Goal: Information Seeking & Learning: Check status

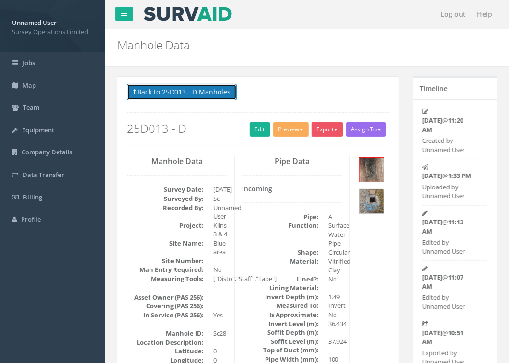
click at [183, 95] on button "Back to 25D013 - D Manholes" at bounding box center [182, 92] width 110 height 16
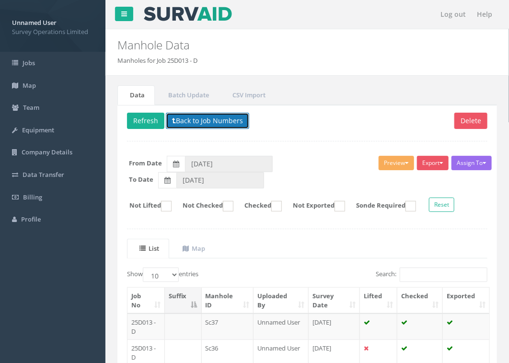
click at [213, 120] on button "Back to Job Numbers" at bounding box center [207, 121] width 83 height 16
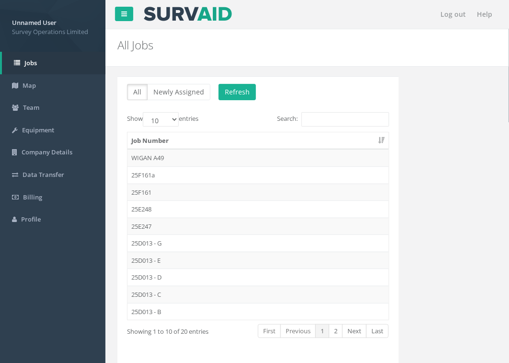
click at [153, 245] on td "25D013 - G" at bounding box center [258, 242] width 261 height 17
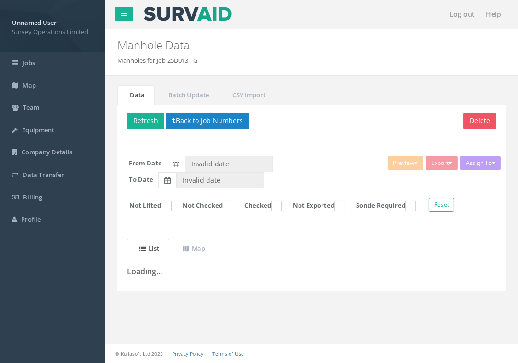
type input "[DATE]"
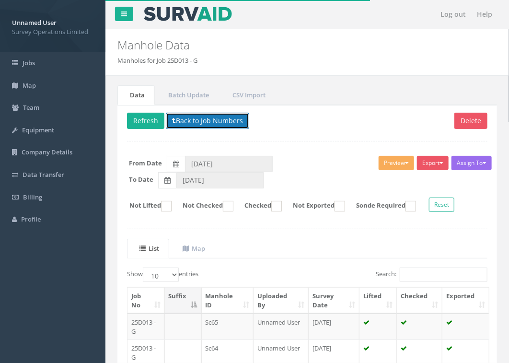
click at [222, 120] on button "Back to Job Numbers" at bounding box center [207, 121] width 83 height 16
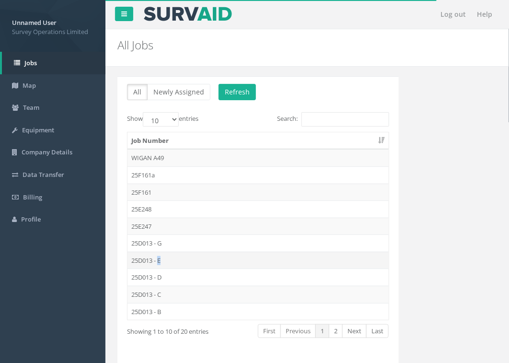
click at [162, 262] on td "25D013 - E" at bounding box center [258, 260] width 261 height 17
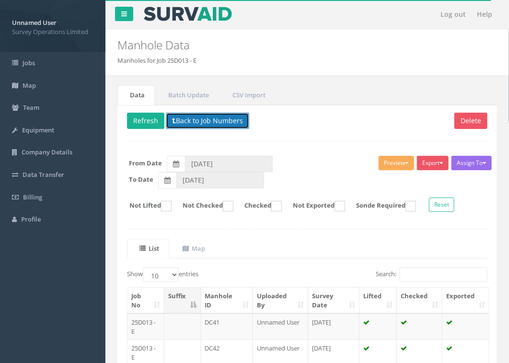
click at [207, 122] on button "Back to Job Numbers" at bounding box center [207, 121] width 83 height 16
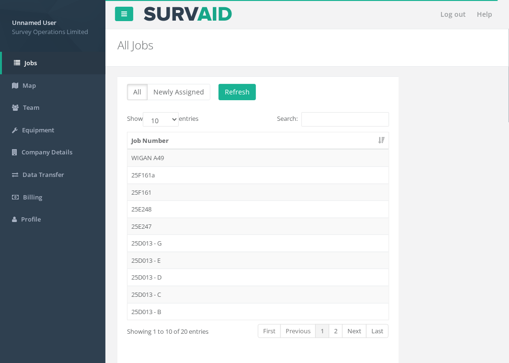
click at [152, 280] on td "25D013 - D" at bounding box center [258, 276] width 261 height 17
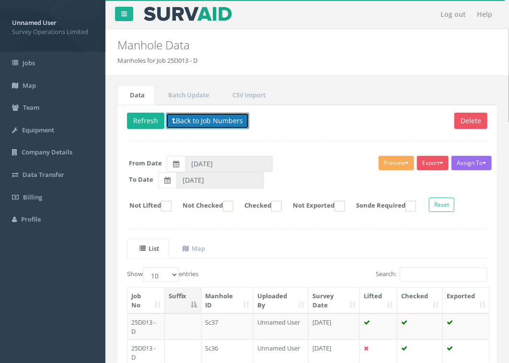
click at [199, 126] on button "Back to Job Numbers" at bounding box center [207, 121] width 83 height 16
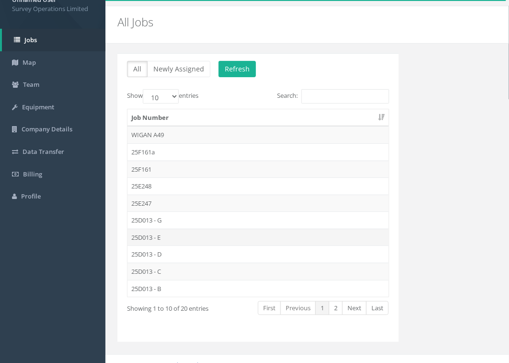
scroll to position [35, 0]
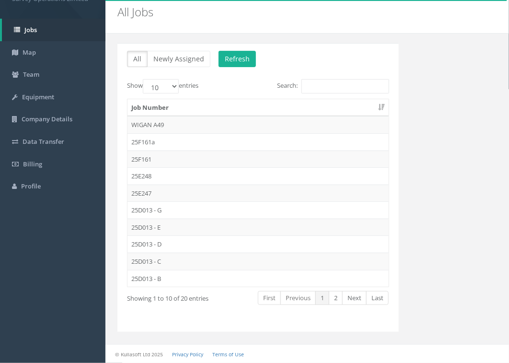
click at [142, 260] on td "25D013 - C" at bounding box center [258, 261] width 261 height 17
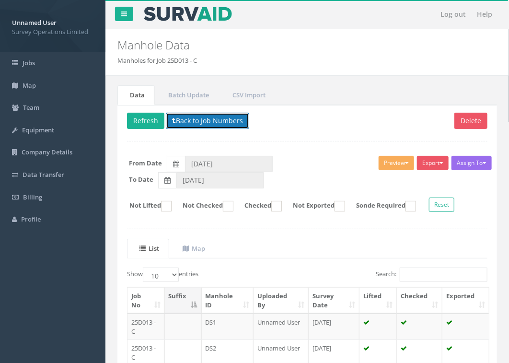
click at [198, 116] on button "Back to Job Numbers" at bounding box center [207, 121] width 83 height 16
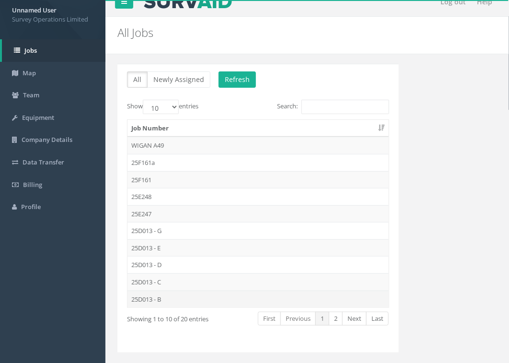
scroll to position [35, 0]
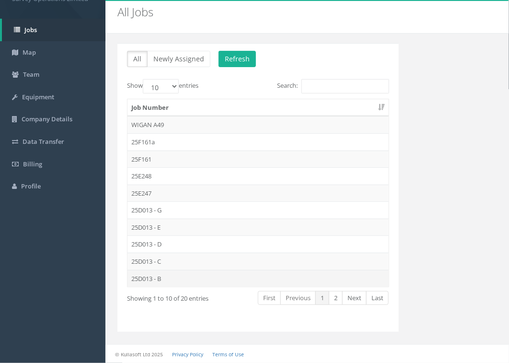
click at [160, 278] on td "25D013 - B" at bounding box center [258, 278] width 261 height 17
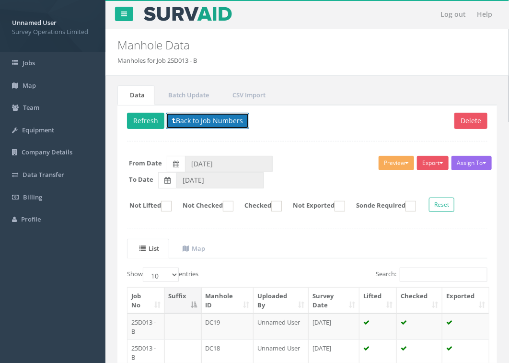
click at [206, 125] on button "Back to Job Numbers" at bounding box center [207, 121] width 83 height 16
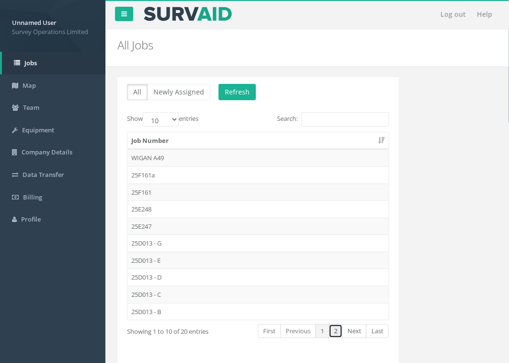
click at [332, 332] on link "2" at bounding box center [336, 331] width 14 height 14
click at [167, 233] on td "25D012" at bounding box center [258, 226] width 261 height 17
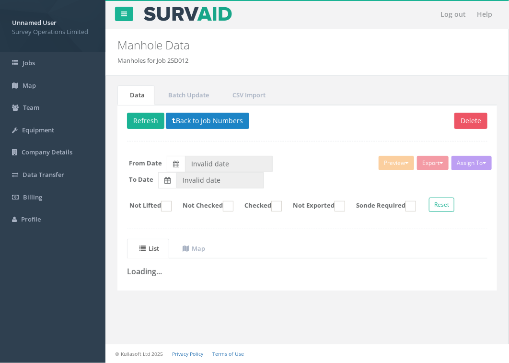
type input "[DATE]"
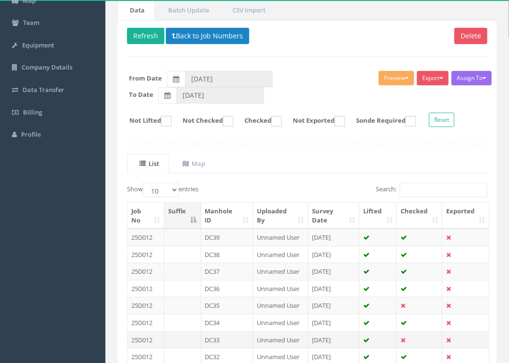
scroll to position [200, 0]
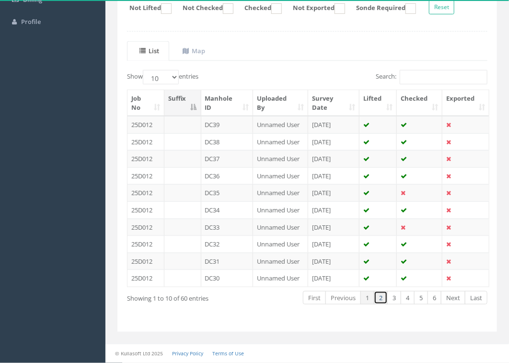
click at [377, 294] on link "2" at bounding box center [381, 298] width 14 height 14
click at [370, 302] on link "1" at bounding box center [368, 298] width 14 height 14
click at [377, 301] on link "2" at bounding box center [381, 298] width 14 height 14
click at [394, 298] on link "3" at bounding box center [394, 298] width 14 height 14
click at [403, 297] on link "4" at bounding box center [408, 298] width 14 height 14
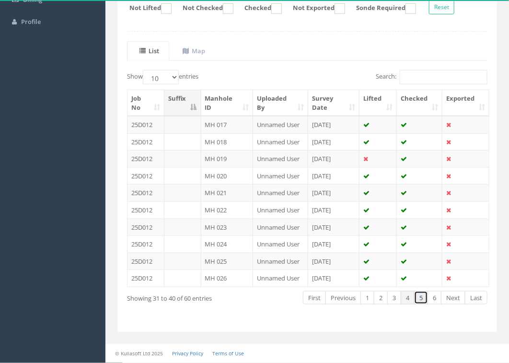
click at [422, 299] on link "5" at bounding box center [421, 298] width 14 height 14
click at [439, 296] on link "6" at bounding box center [435, 298] width 14 height 14
click at [451, 300] on link "Next" at bounding box center [453, 298] width 24 height 14
click at [456, 297] on link "Next" at bounding box center [453, 298] width 24 height 14
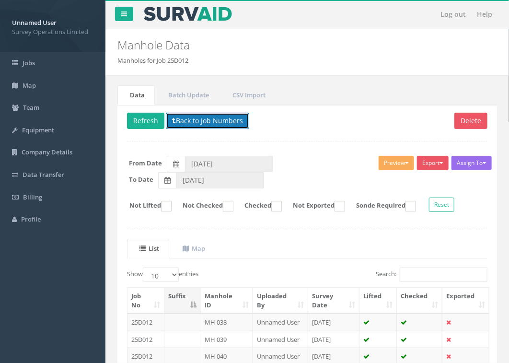
click at [199, 123] on button "Back to Job Numbers" at bounding box center [207, 121] width 83 height 16
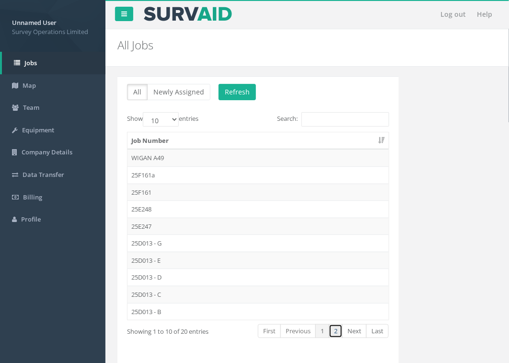
click at [339, 333] on link "2" at bounding box center [336, 331] width 14 height 14
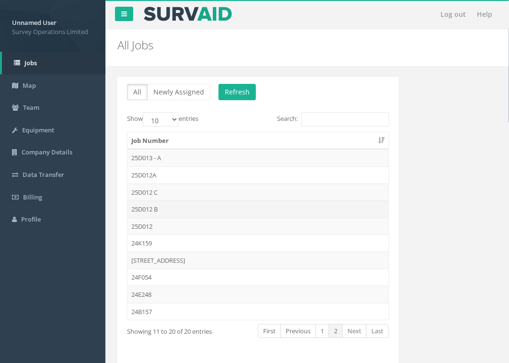
click at [163, 210] on td "25D012 B" at bounding box center [258, 208] width 261 height 17
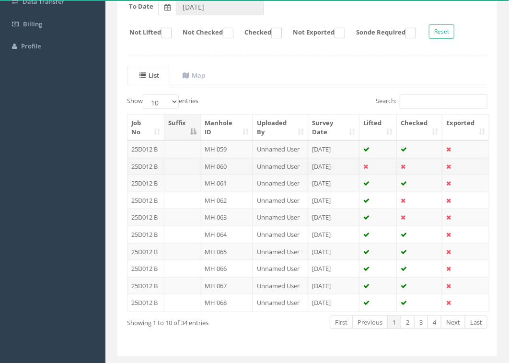
scroll to position [180, 0]
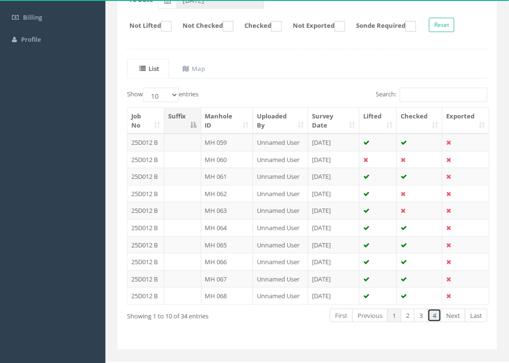
click at [435, 318] on link "4" at bounding box center [435, 316] width 14 height 14
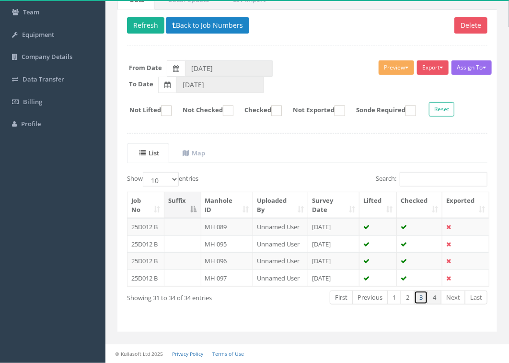
click at [421, 299] on link "3" at bounding box center [421, 298] width 14 height 14
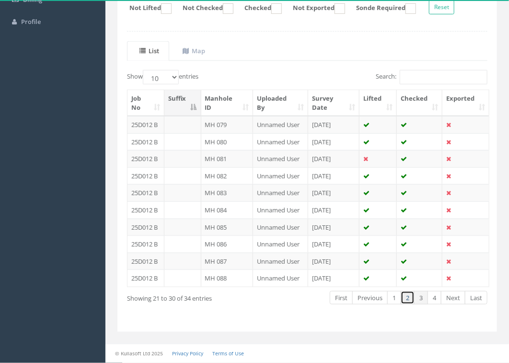
click at [404, 297] on link "2" at bounding box center [408, 298] width 14 height 14
click at [392, 296] on link "1" at bounding box center [394, 298] width 14 height 14
click at [458, 298] on link "Next" at bounding box center [453, 298] width 24 height 14
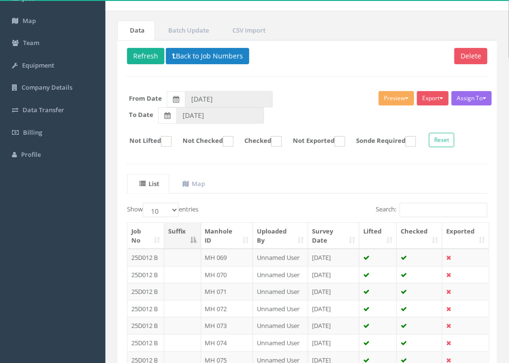
scroll to position [0, 0]
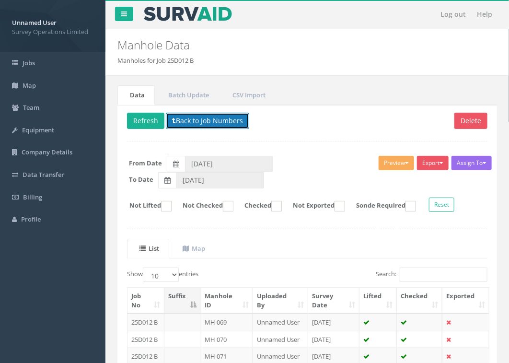
click at [192, 122] on button "Back to Job Numbers" at bounding box center [207, 121] width 83 height 16
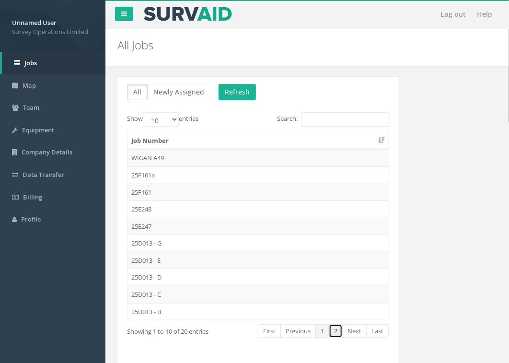
click at [339, 333] on link "2" at bounding box center [336, 331] width 14 height 14
click at [157, 190] on td "25D012 C" at bounding box center [258, 192] width 261 height 17
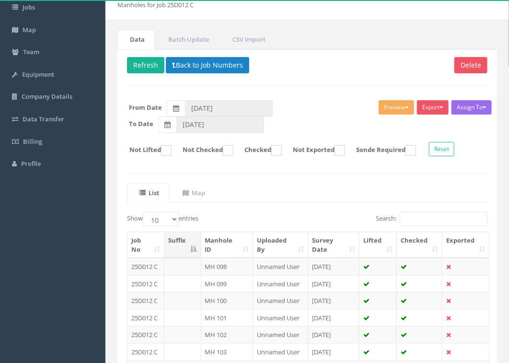
scroll to position [180, 0]
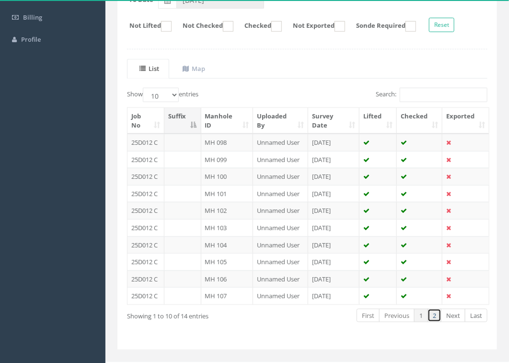
click at [432, 317] on link "2" at bounding box center [435, 316] width 14 height 14
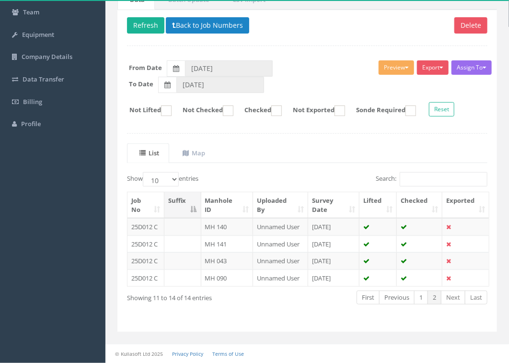
scroll to position [97, 0]
click at [416, 299] on link "1" at bounding box center [421, 298] width 14 height 14
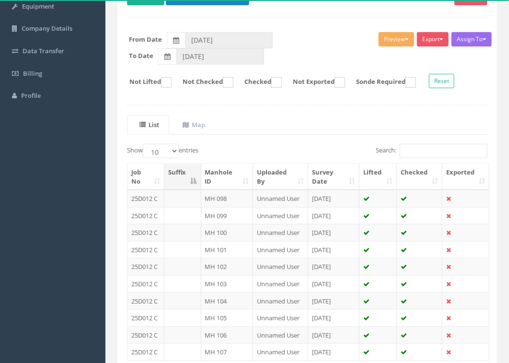
scroll to position [21, 0]
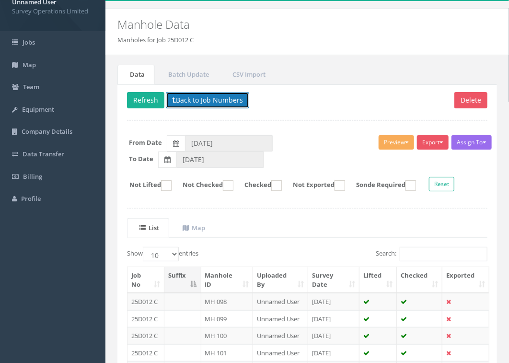
click at [190, 103] on button "Back to Job Numbers" at bounding box center [207, 100] width 83 height 16
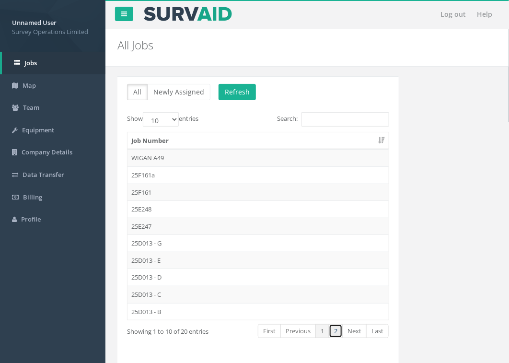
click at [339, 332] on link "2" at bounding box center [336, 331] width 14 height 14
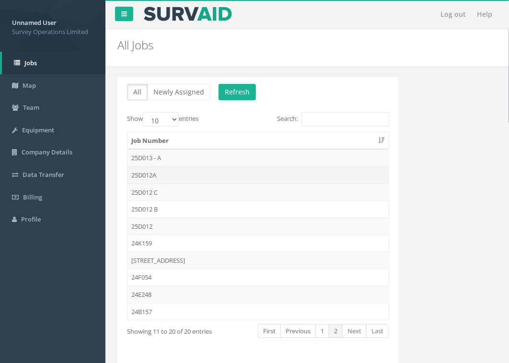
click at [159, 175] on td "25D012A" at bounding box center [258, 174] width 261 height 17
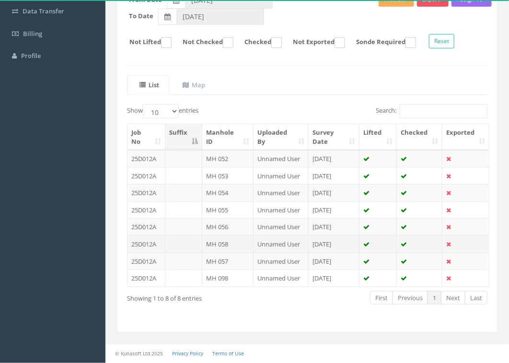
scroll to position [166, 0]
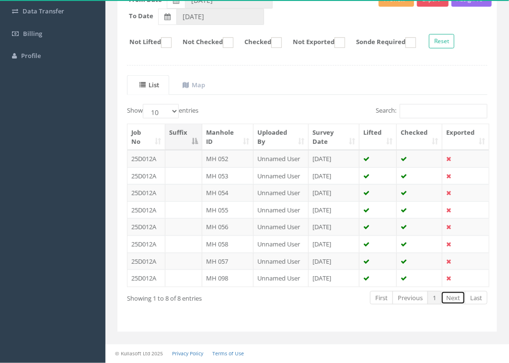
click at [454, 300] on link "Next" at bounding box center [453, 298] width 24 height 14
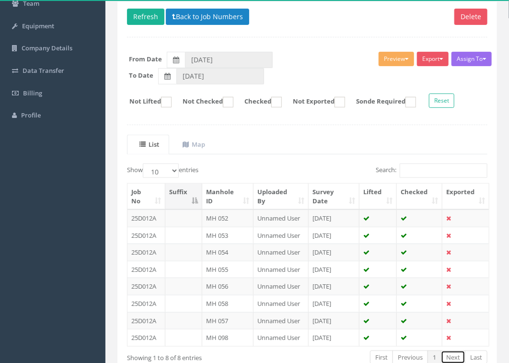
scroll to position [47, 0]
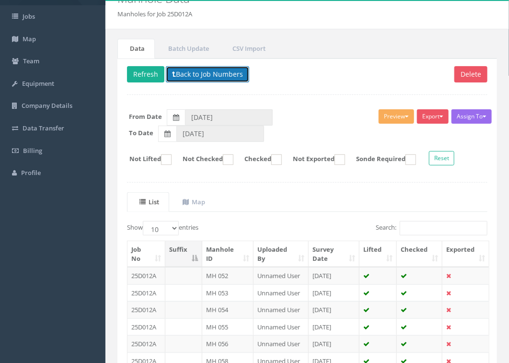
click at [193, 74] on button "Back to Job Numbers" at bounding box center [207, 74] width 83 height 16
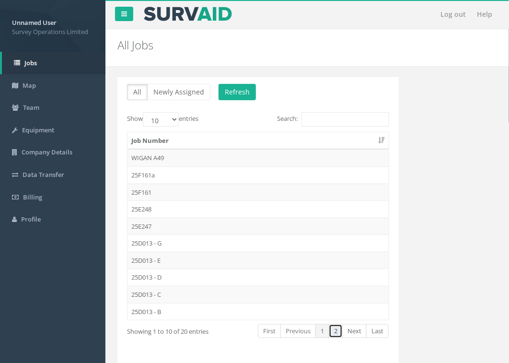
click at [338, 334] on link "2" at bounding box center [336, 331] width 14 height 14
click at [172, 161] on td "25D013 - A" at bounding box center [258, 157] width 261 height 17
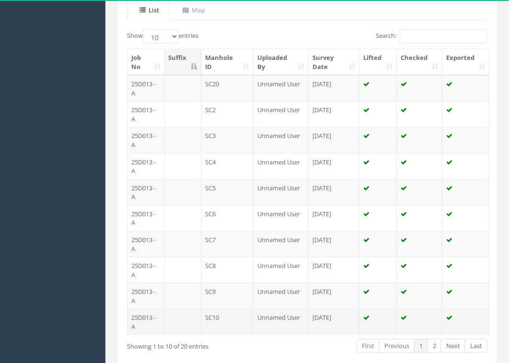
scroll to position [240, 0]
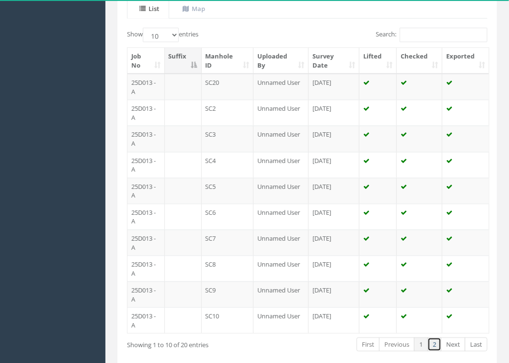
click at [434, 351] on link "2" at bounding box center [435, 345] width 14 height 14
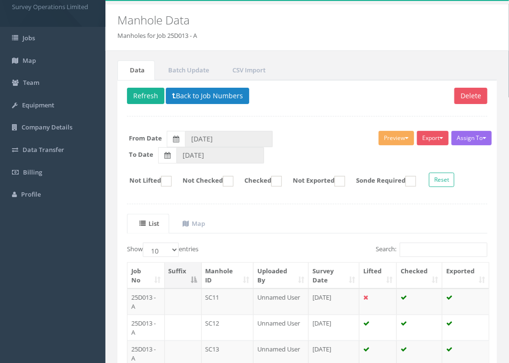
scroll to position [0, 0]
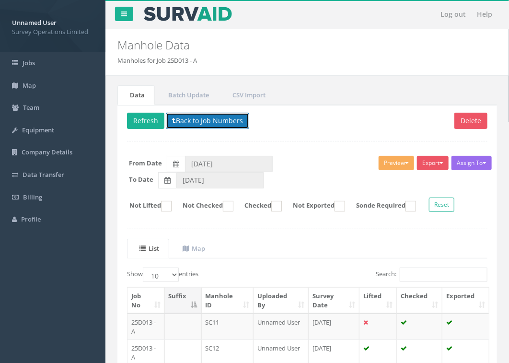
click at [211, 121] on button "Back to Job Numbers" at bounding box center [207, 121] width 83 height 16
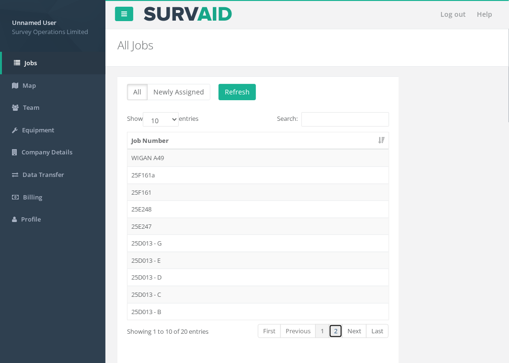
click at [337, 336] on link "2" at bounding box center [336, 331] width 14 height 14
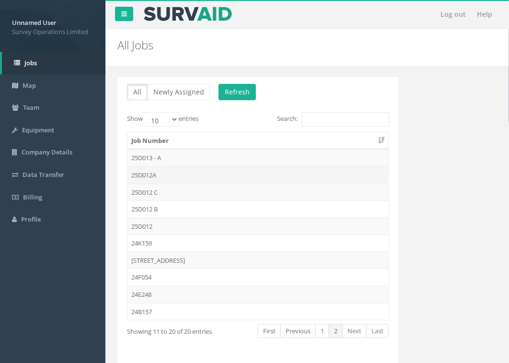
click at [153, 173] on td "25D012A" at bounding box center [258, 174] width 261 height 17
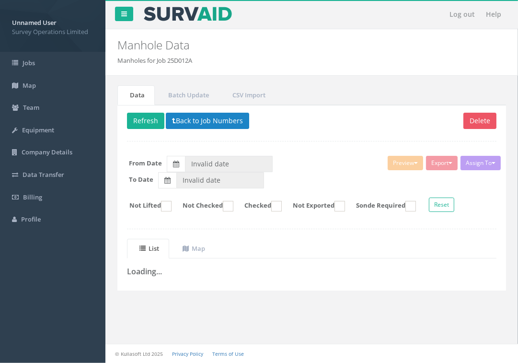
type input "[DATE]"
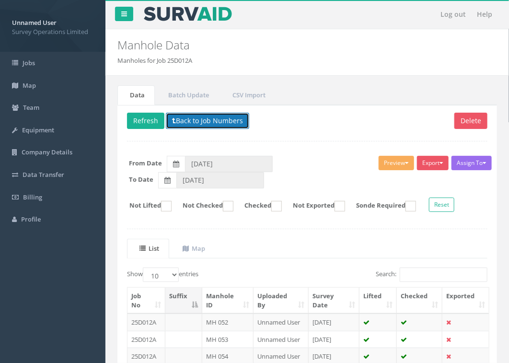
click at [205, 121] on button "Back to Job Numbers" at bounding box center [207, 121] width 83 height 16
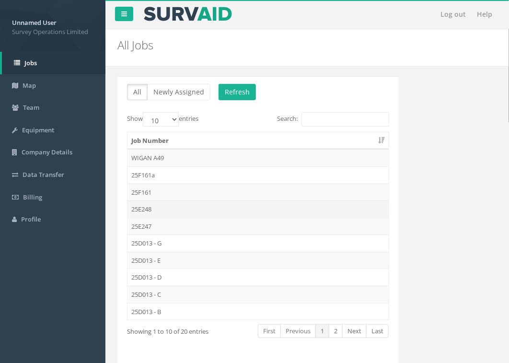
scroll to position [35, 0]
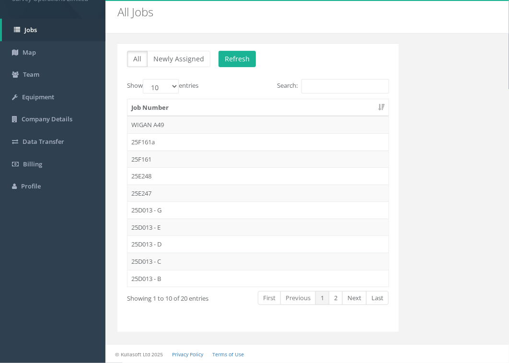
click at [163, 280] on td "25D013 - B" at bounding box center [258, 278] width 261 height 17
